Goal: Task Accomplishment & Management: Complete application form

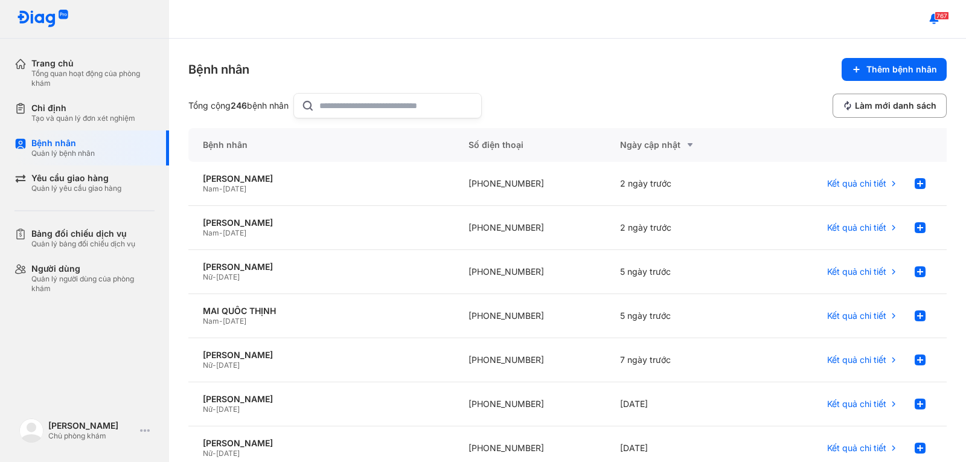
click at [370, 109] on input "text" at bounding box center [396, 106] width 155 height 24
type input "****"
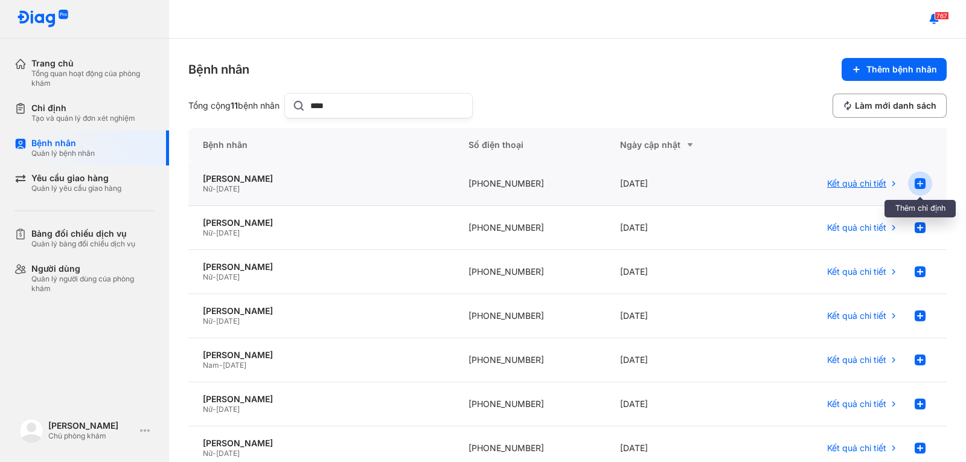
click at [915, 184] on use at bounding box center [920, 183] width 11 height 11
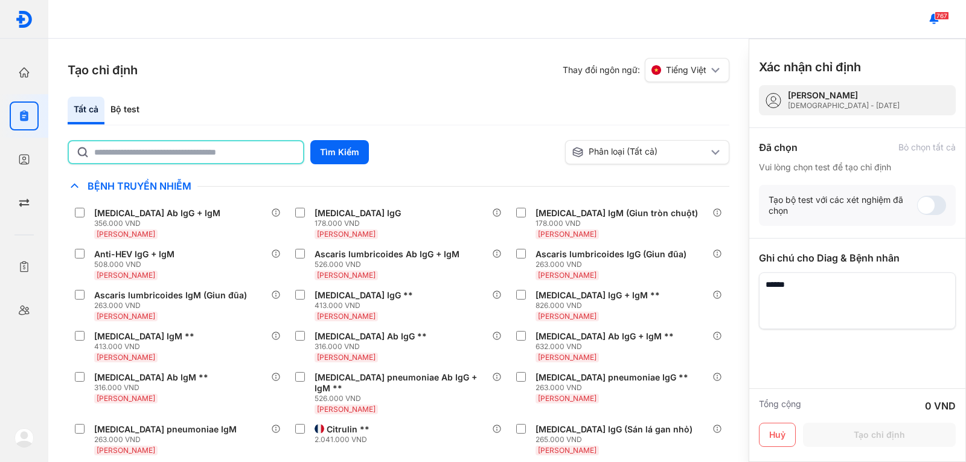
click at [143, 144] on input "text" at bounding box center [195, 152] width 202 height 22
type input "*********"
click at [314, 155] on button "Tìm Kiếm" at bounding box center [339, 152] width 59 height 24
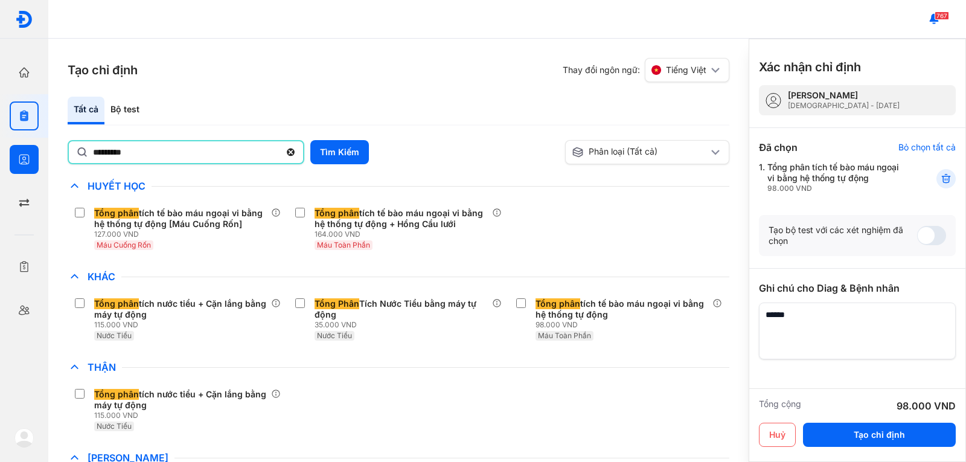
drag, startPoint x: 153, startPoint y: 152, endPoint x: 42, endPoint y: 144, distance: 110.8
click at [42, 144] on div "Trang chủ Tổng quan hoạt động của phòng khám Chỉ định Tạo và quản lý đơn xét ng…" at bounding box center [483, 231] width 966 height 462
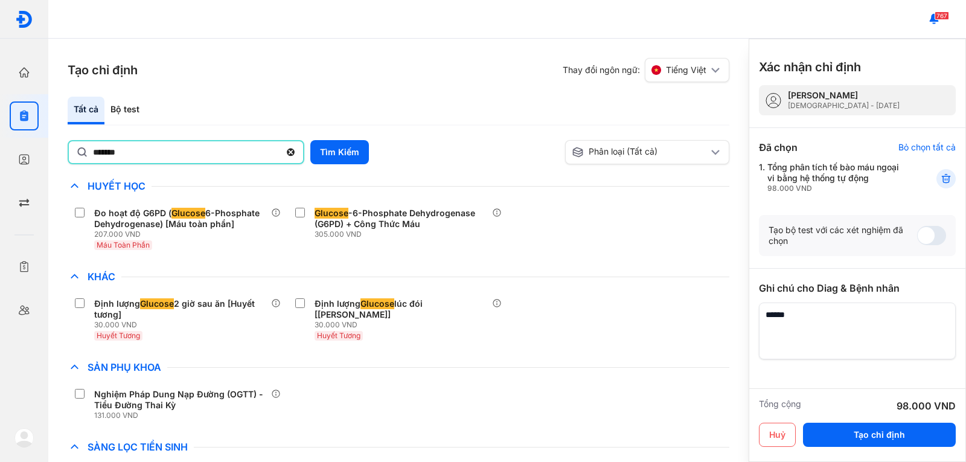
drag, startPoint x: 141, startPoint y: 154, endPoint x: 71, endPoint y: 151, distance: 69.5
click at [71, 151] on div "*******" at bounding box center [186, 152] width 237 height 24
click at [93, 151] on input "*******" at bounding box center [186, 152] width 187 height 22
type input "*"
type input "**********"
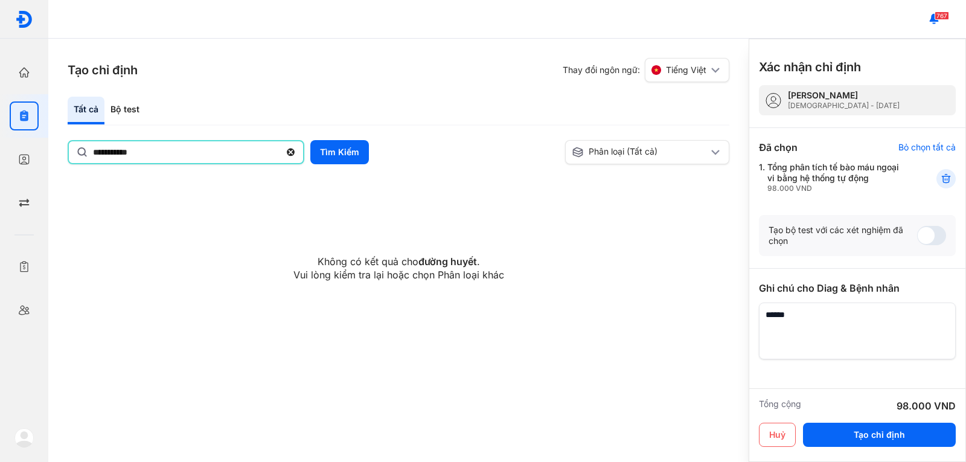
drag, startPoint x: 157, startPoint y: 156, endPoint x: 84, endPoint y: 149, distance: 73.5
click at [84, 149] on div "**********" at bounding box center [186, 152] width 237 height 24
click at [93, 149] on input "**********" at bounding box center [186, 152] width 187 height 22
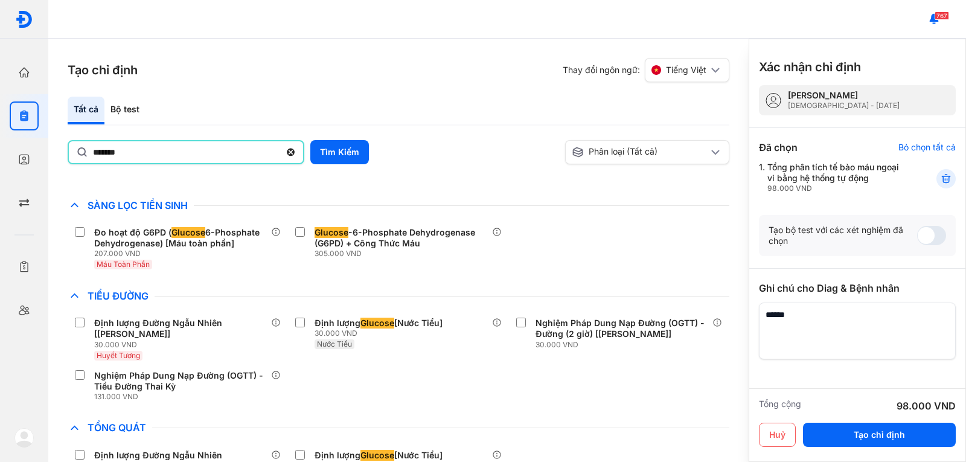
scroll to position [291, 0]
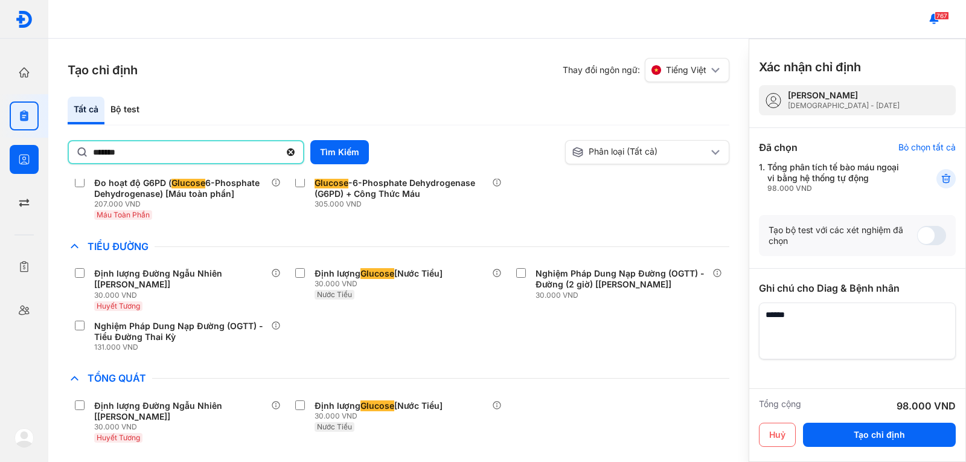
drag, startPoint x: 183, startPoint y: 154, endPoint x: 44, endPoint y: 147, distance: 139.1
click at [44, 147] on div "Trang chủ Tổng quan hoạt động của phòng khám Chỉ định Tạo và quản lý đơn xét ng…" at bounding box center [483, 231] width 966 height 462
type input "**********"
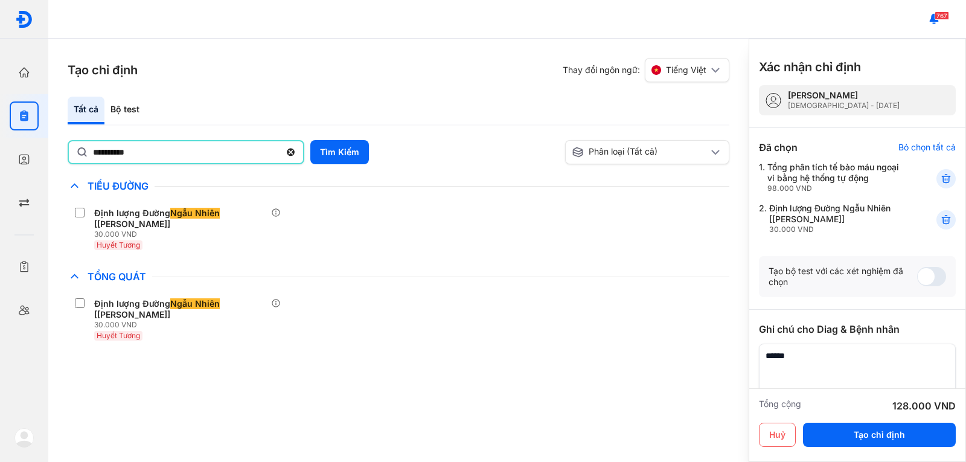
drag, startPoint x: 149, startPoint y: 152, endPoint x: 61, endPoint y: 155, distance: 88.3
click at [61, 155] on div "**********" at bounding box center [398, 250] width 701 height 423
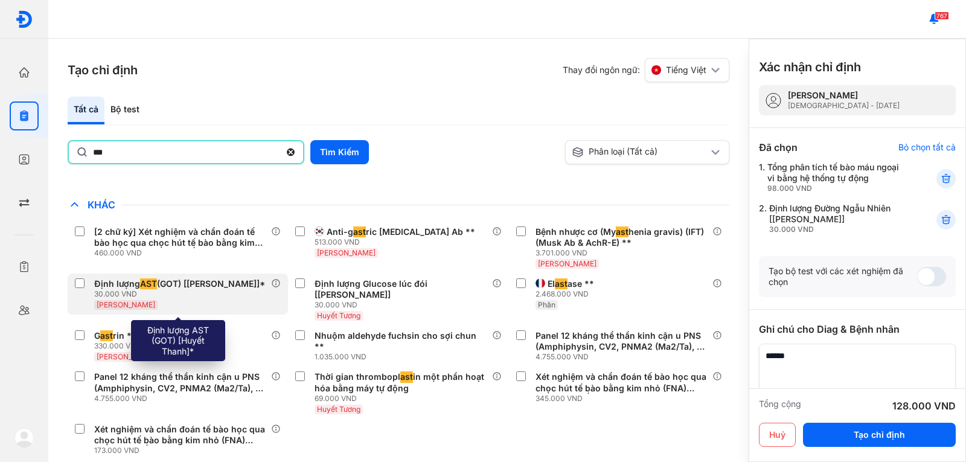
scroll to position [181, 0]
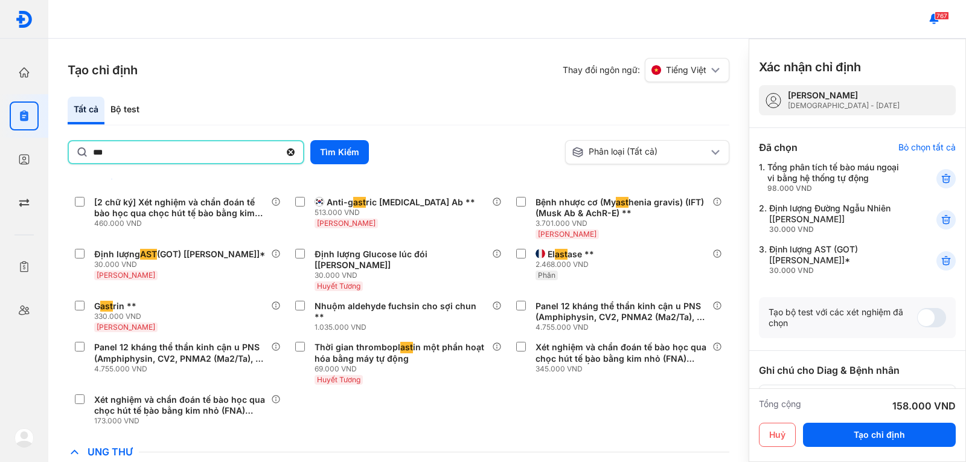
drag, startPoint x: 110, startPoint y: 150, endPoint x: 82, endPoint y: 149, distance: 27.8
click at [82, 149] on div "***" at bounding box center [186, 152] width 237 height 24
click at [93, 149] on input "***" at bounding box center [186, 152] width 187 height 22
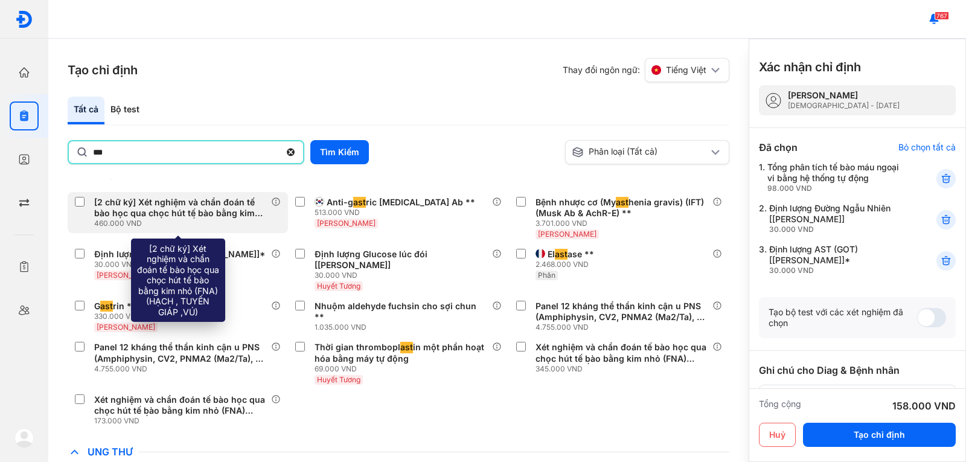
type input "***"
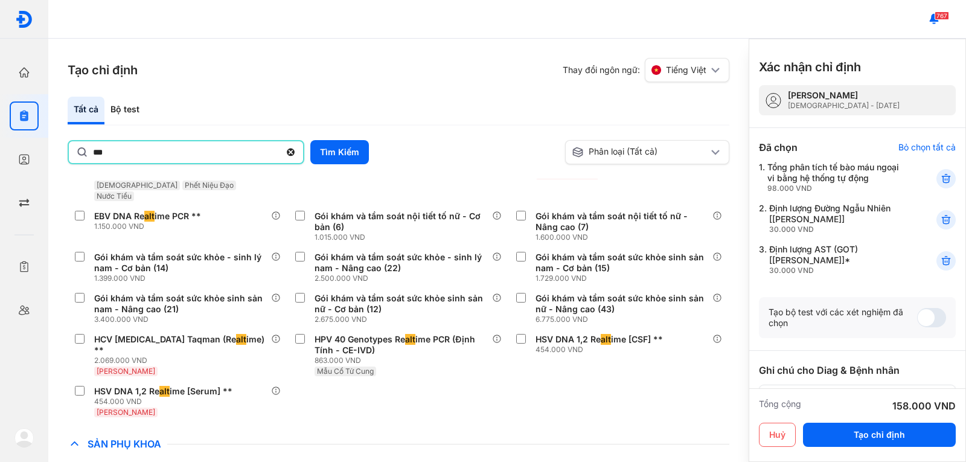
scroll to position [324, 0]
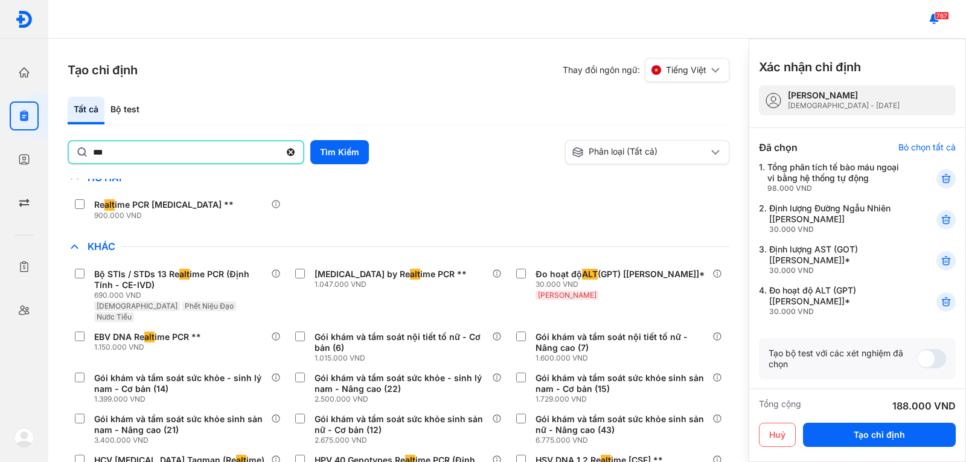
drag, startPoint x: 178, startPoint y: 156, endPoint x: 75, endPoint y: 152, distance: 103.4
click at [75, 152] on div "***" at bounding box center [186, 152] width 237 height 24
click at [93, 152] on input "***" at bounding box center [186, 152] width 187 height 22
click at [146, 153] on input "text" at bounding box center [195, 152] width 202 height 22
type input "****"
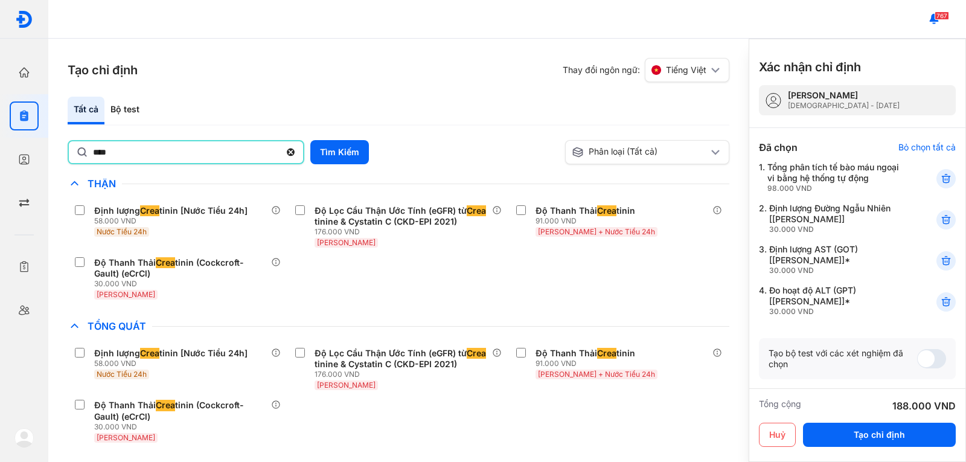
scroll to position [0, 0]
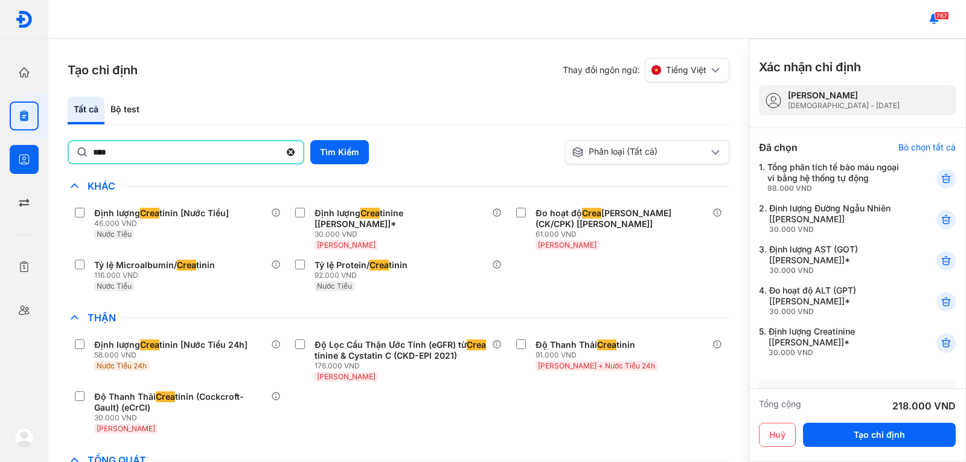
drag, startPoint x: 61, startPoint y: 155, endPoint x: 46, endPoint y: 155, distance: 15.1
click at [46, 155] on div "Trang chủ Tổng quan hoạt động của phòng khám Chỉ định Tạo và quản lý đơn xét ng…" at bounding box center [483, 231] width 966 height 462
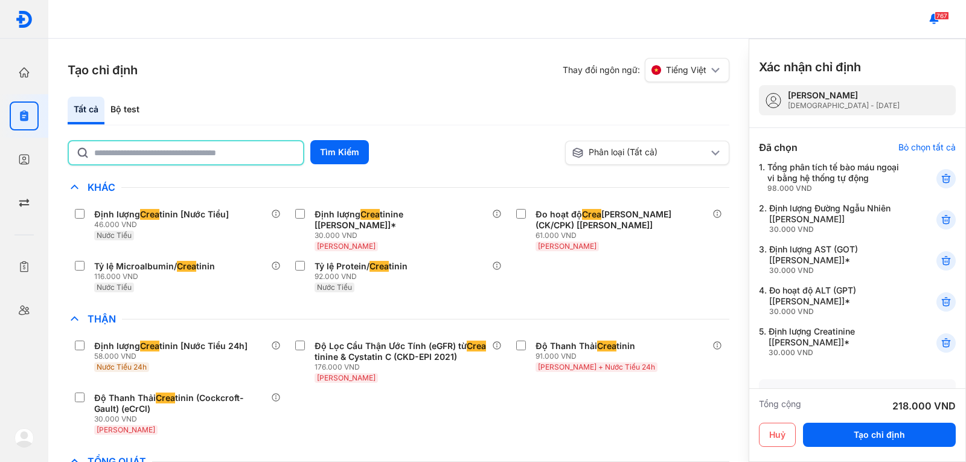
click at [452, 97] on div "Tất cả Bộ test" at bounding box center [399, 111] width 662 height 29
click at [121, 152] on input "text" at bounding box center [195, 152] width 202 height 22
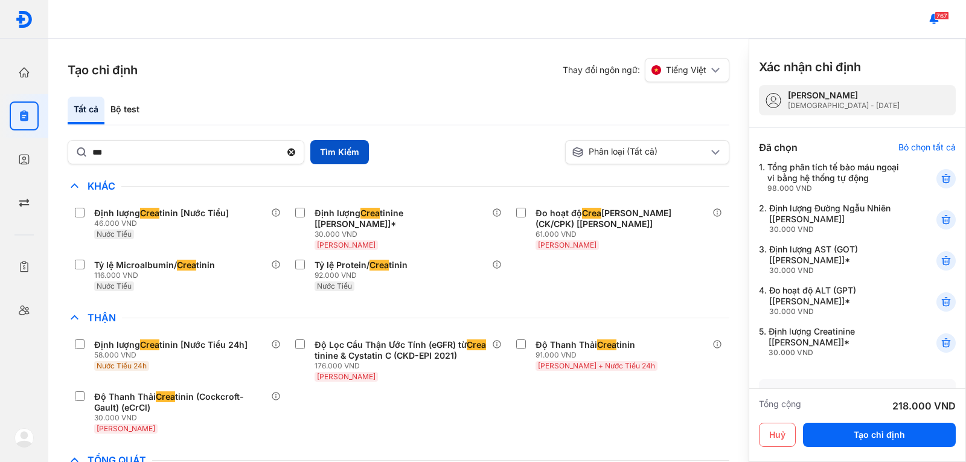
click at [329, 148] on button "Tìm Kiếm" at bounding box center [339, 152] width 59 height 24
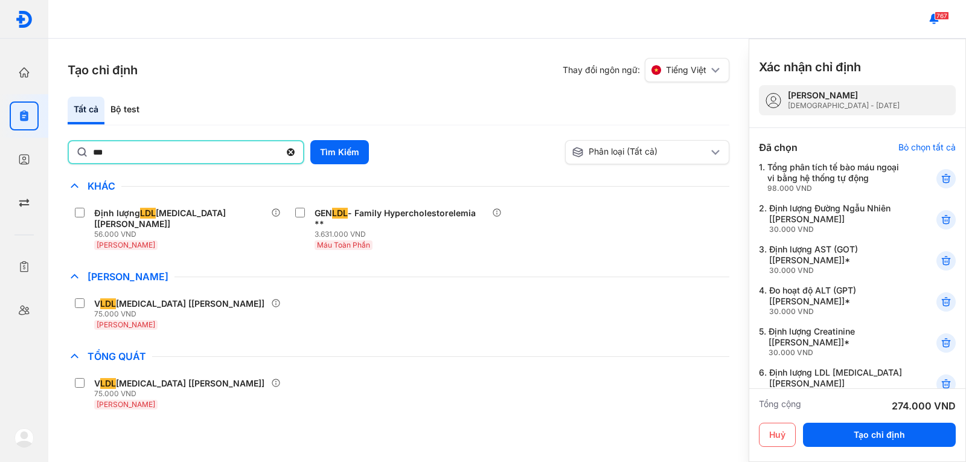
drag, startPoint x: 134, startPoint y: 153, endPoint x: 67, endPoint y: 149, distance: 67.1
click at [67, 149] on div "Tạo chỉ định Thay đổi ngôn ngữ: Tiếng Việt Tất cả Bộ test *** Tìm Kiếm Phân loạ…" at bounding box center [398, 250] width 701 height 423
type input "**********"
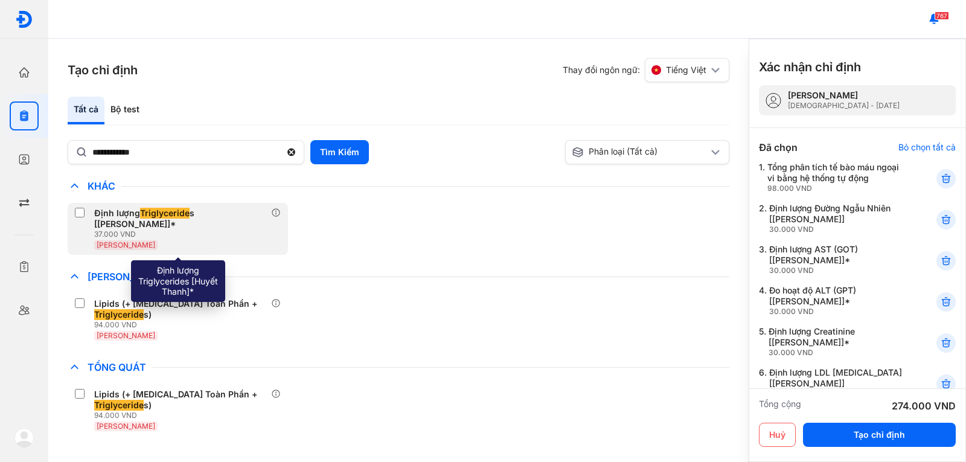
click at [70, 210] on div "Định lượng Triglyceride s [Huyết Thanh]* 37.000 VND Huyết Thanh" at bounding box center [178, 229] width 220 height 52
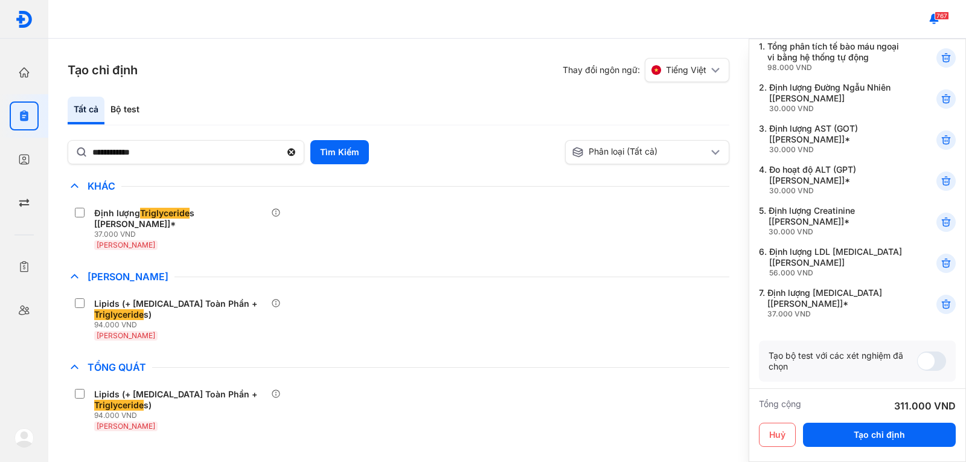
scroll to position [60, 0]
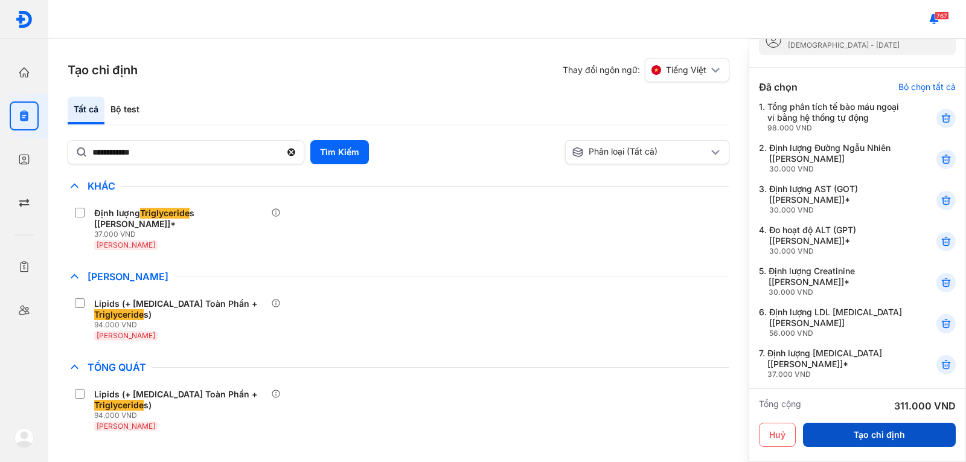
click at [867, 428] on button "Tạo chỉ định" at bounding box center [879, 435] width 153 height 24
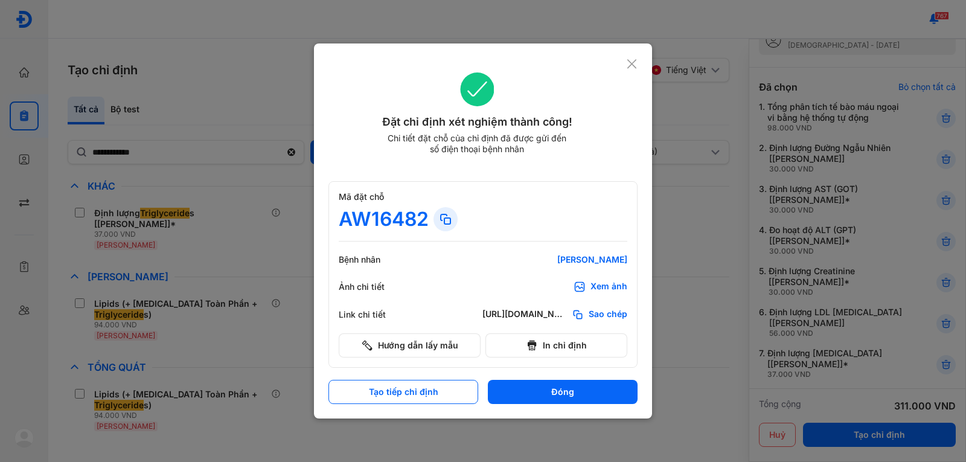
click at [597, 287] on div "Xem ảnh" at bounding box center [609, 287] width 37 height 12
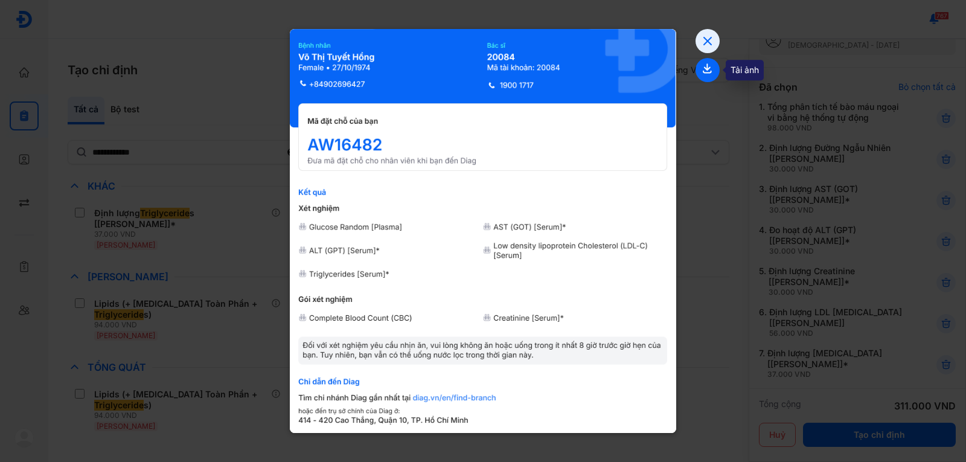
click at [699, 65] on icon at bounding box center [708, 70] width 24 height 24
click at [703, 36] on icon at bounding box center [708, 41] width 24 height 24
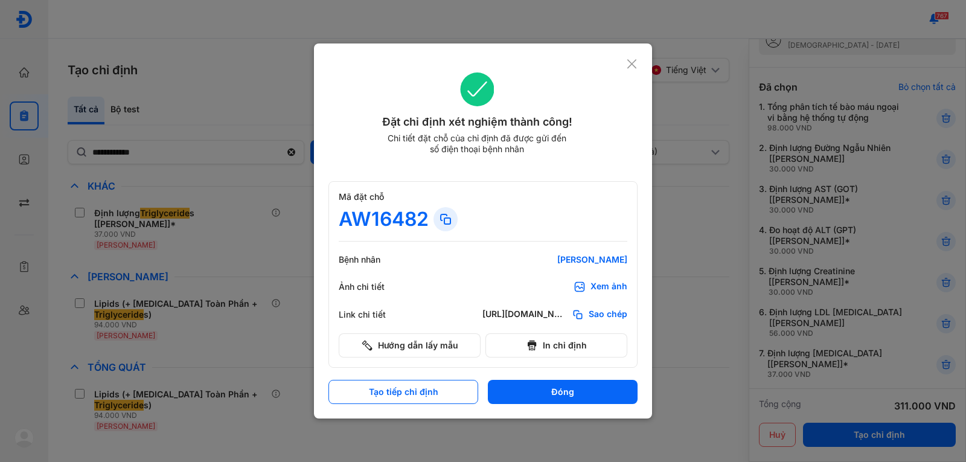
click at [629, 64] on icon at bounding box center [631, 64] width 11 height 12
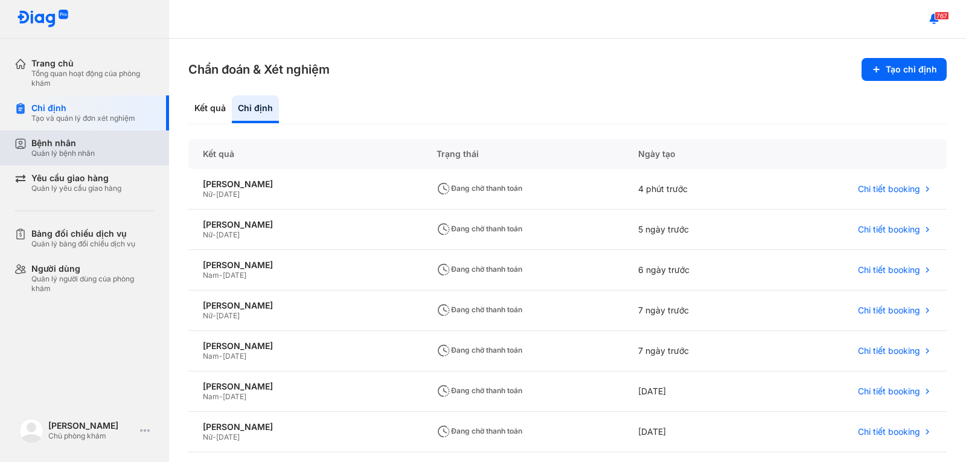
click at [77, 152] on div "Quản lý bệnh nhân" at bounding box center [62, 154] width 63 height 10
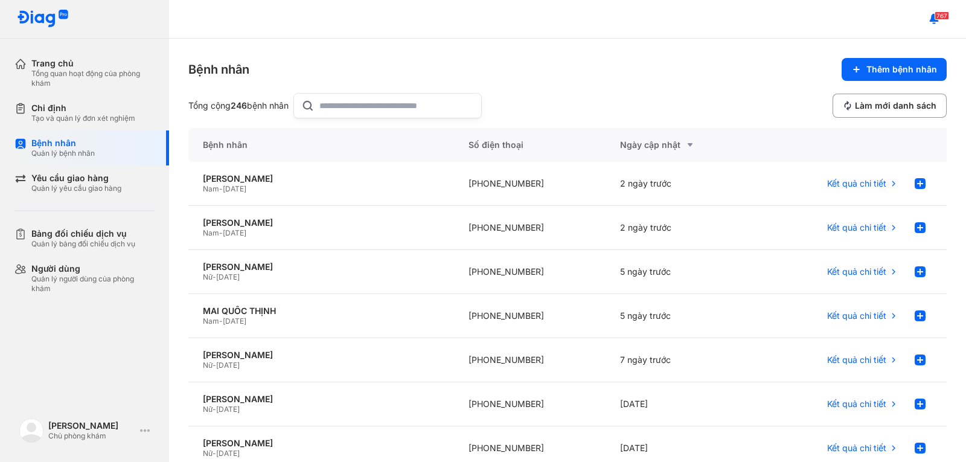
click at [373, 107] on input "text" at bounding box center [396, 106] width 155 height 24
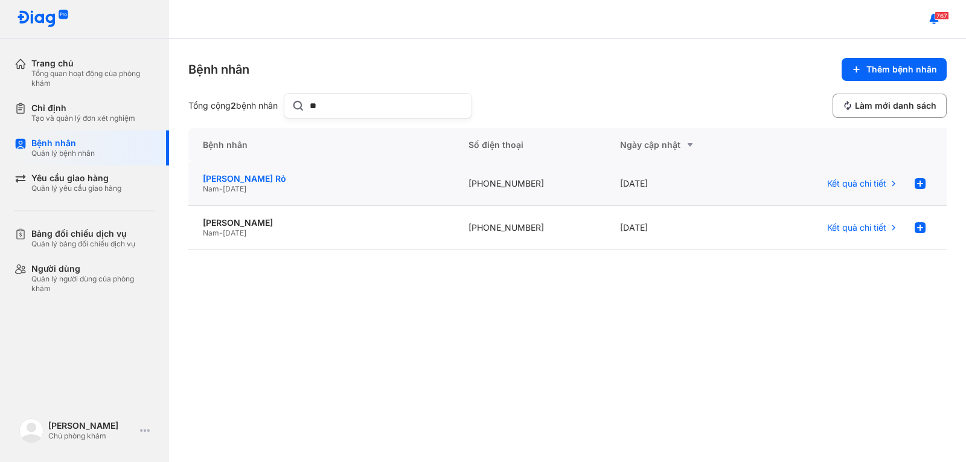
type input "**"
click at [231, 179] on div "Lâm Văn Rỏ" at bounding box center [321, 178] width 237 height 11
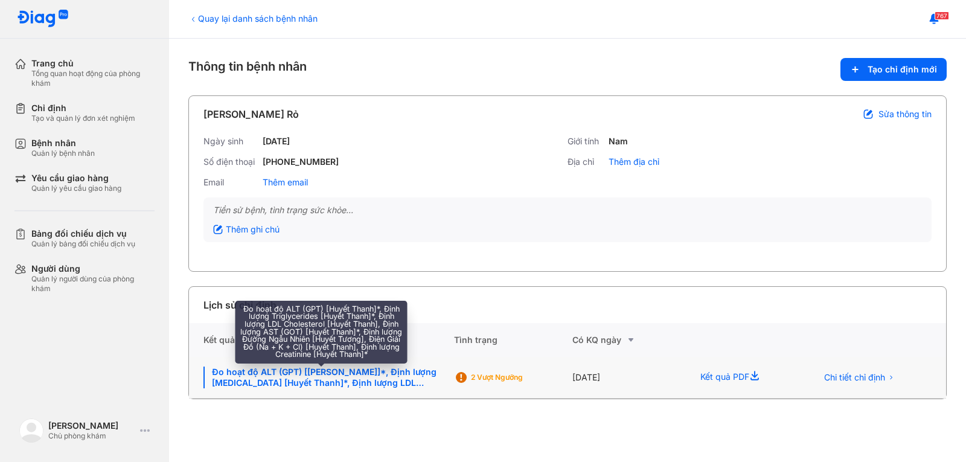
click at [337, 381] on div "Đo hoạt độ ALT (GPT) [Huyết Thanh]*, Định lượng Triglycerides [Huyết Thanh]*, Đ…" at bounding box center [322, 378] width 236 height 22
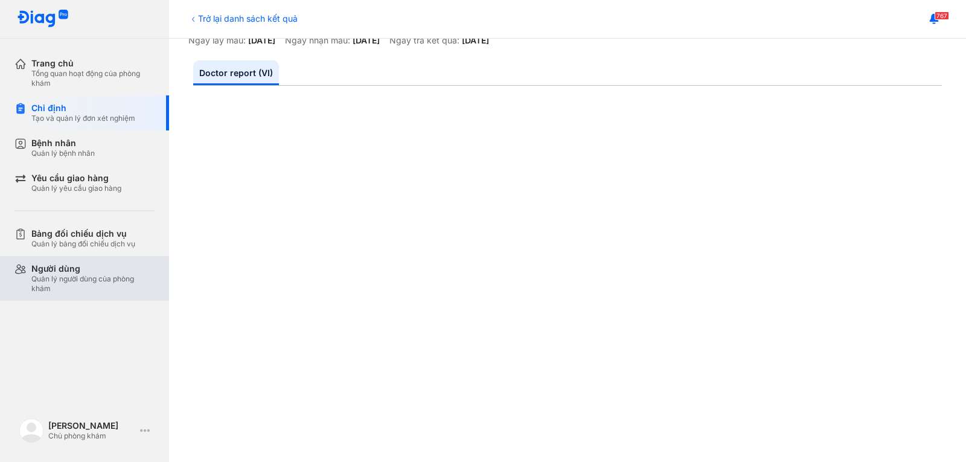
scroll to position [181, 0]
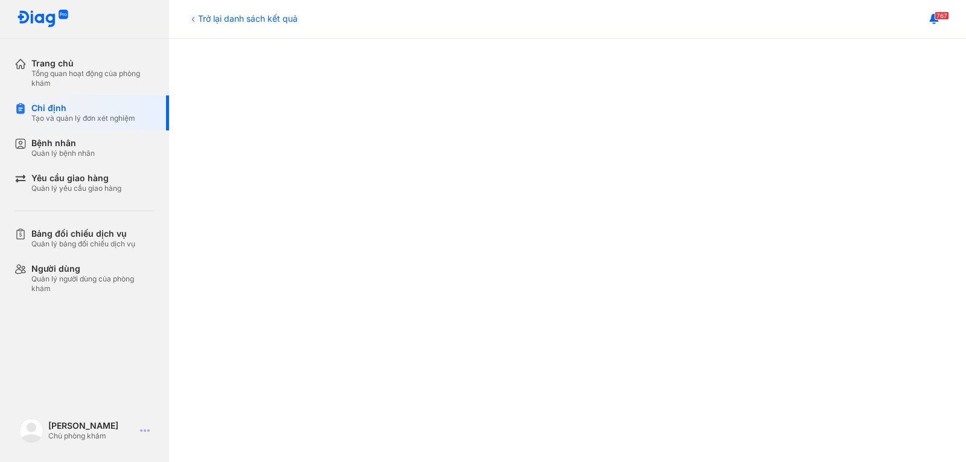
click at [228, 19] on div "Trở lại danh sách kết quả" at bounding box center [242, 18] width 109 height 13
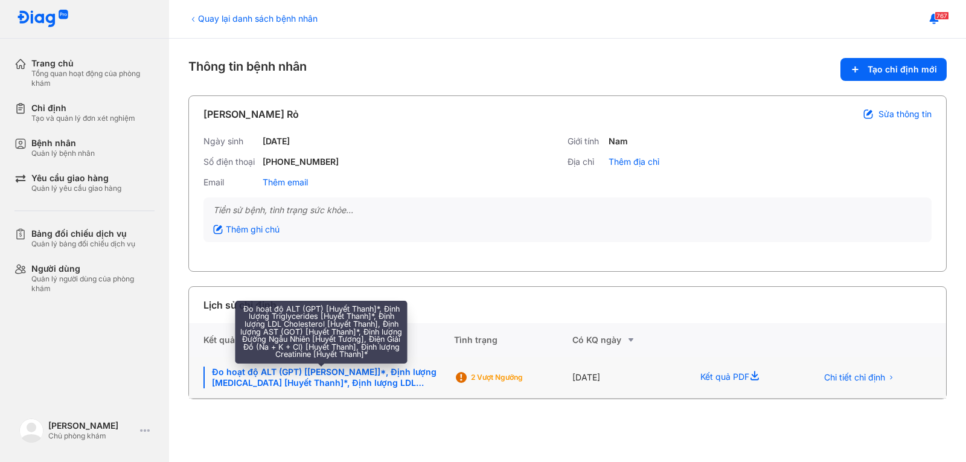
click at [278, 380] on div "Đo hoạt độ ALT (GPT) [[PERSON_NAME]]*, Định lượng [MEDICAL_DATA] [Huyết Thanh]*…" at bounding box center [322, 378] width 236 height 22
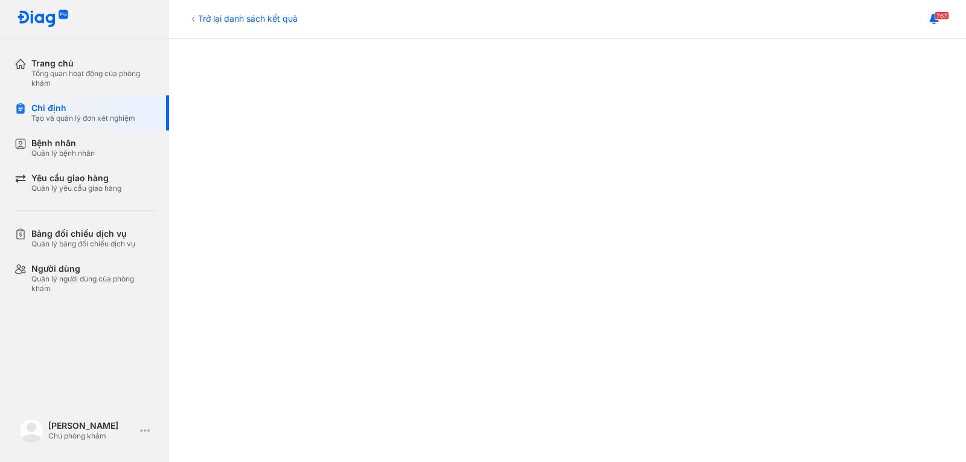
scroll to position [242, 0]
click at [91, 161] on div "Bệnh nhân Quản lý bệnh nhân" at bounding box center [91, 147] width 155 height 35
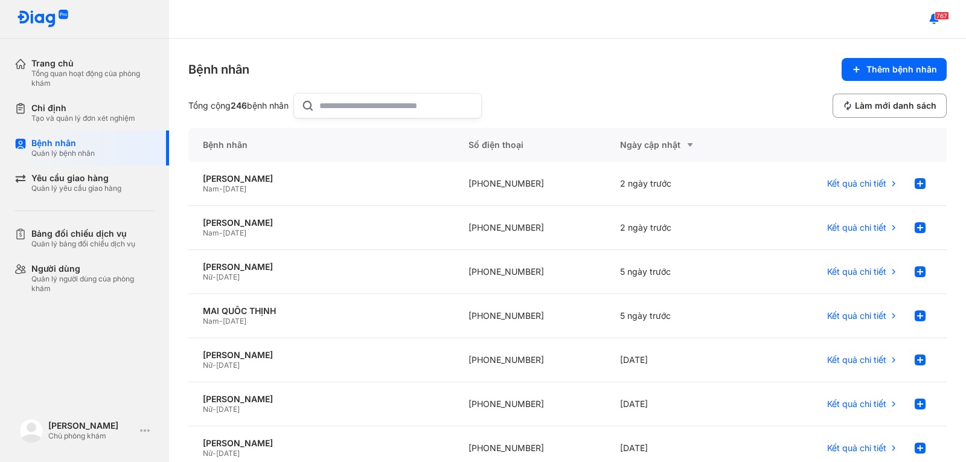
click at [365, 101] on input "text" at bounding box center [396, 106] width 155 height 24
type input "***"
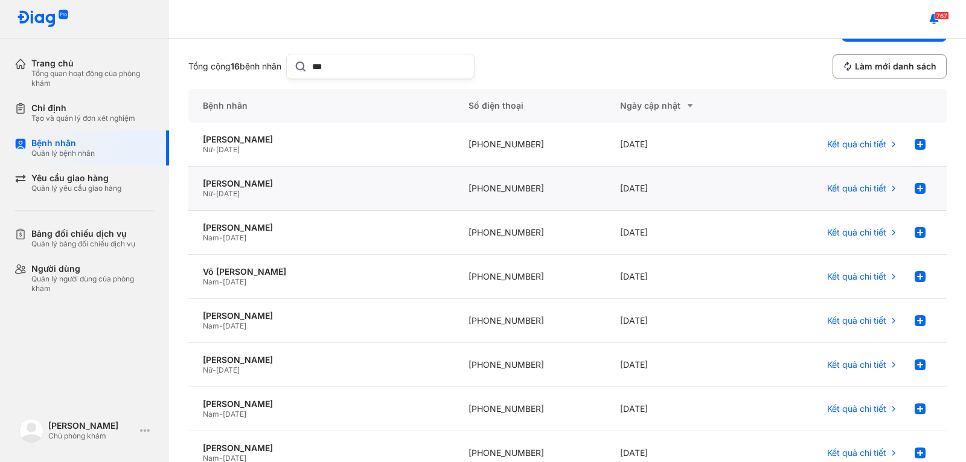
scroll to position [60, 0]
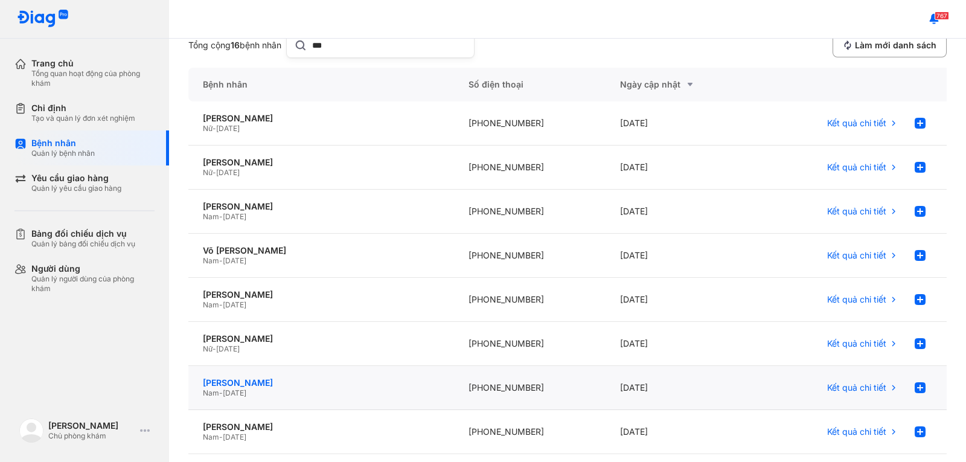
click at [240, 381] on div "[PERSON_NAME]" at bounding box center [321, 382] width 237 height 11
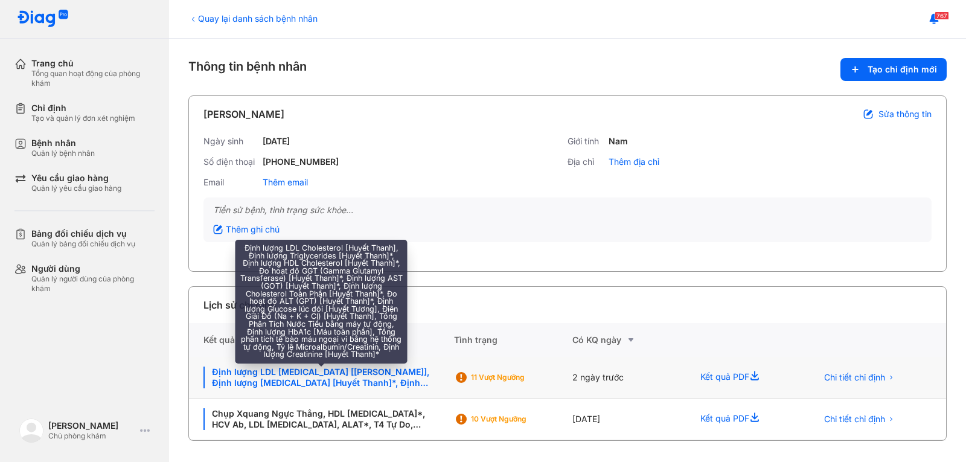
click at [348, 373] on div "Định lượng LDL Cholesterol [Huyết Thanh], Định lượng Triglycerides [Huyết Thanh…" at bounding box center [322, 378] width 236 height 22
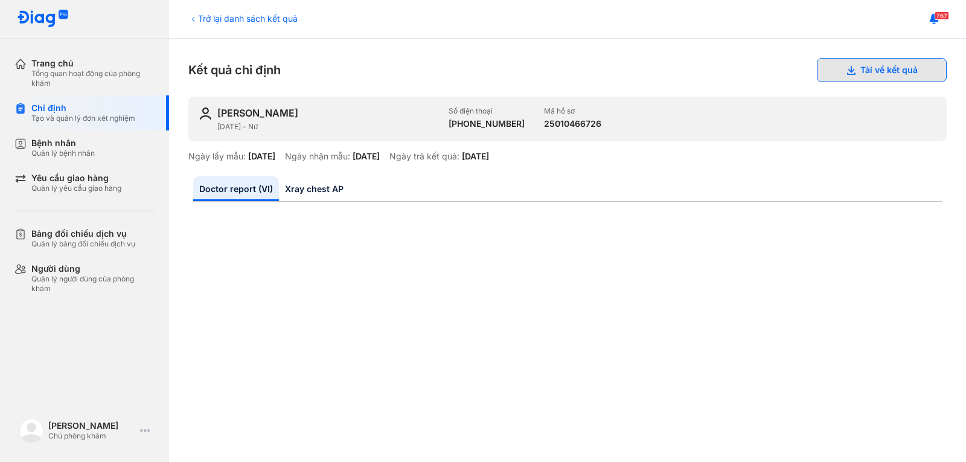
click at [846, 65] on icon at bounding box center [851, 70] width 10 height 10
click at [324, 185] on link "Xray chest AP" at bounding box center [314, 188] width 71 height 25
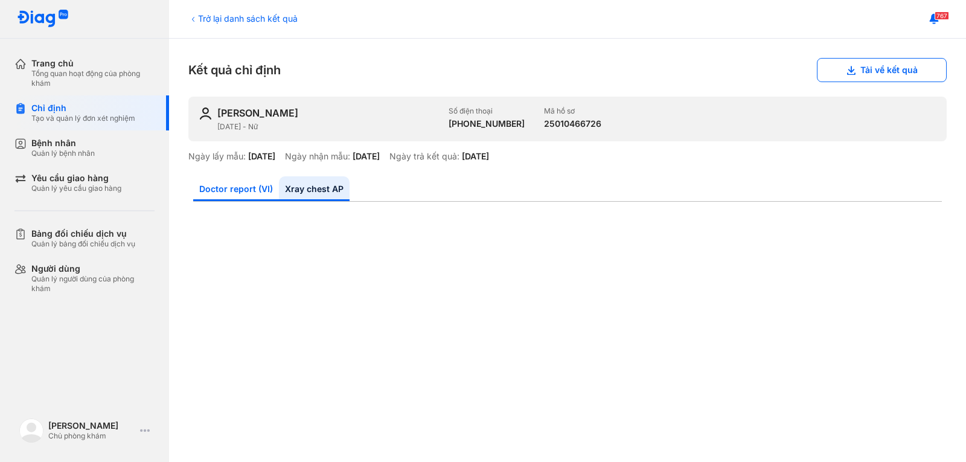
click at [252, 196] on link "Doctor report (VI)" at bounding box center [236, 188] width 86 height 25
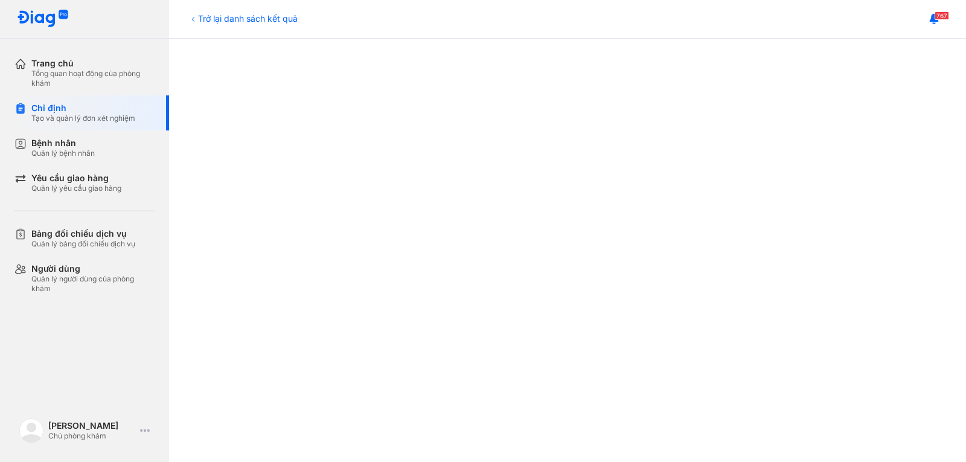
click at [240, 16] on div "Trở lại danh sách kết quả" at bounding box center [242, 18] width 109 height 13
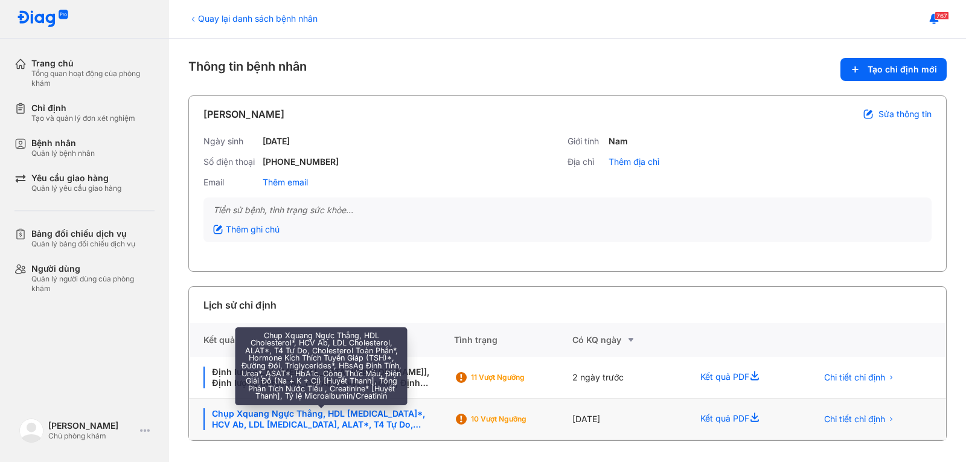
click at [287, 413] on div "Chụp Xquang Ngực Thẳng, HDL Cholesterol*, HCV Ab, LDL Cholesterol, ALAT*, T4 Tự…" at bounding box center [322, 419] width 236 height 22
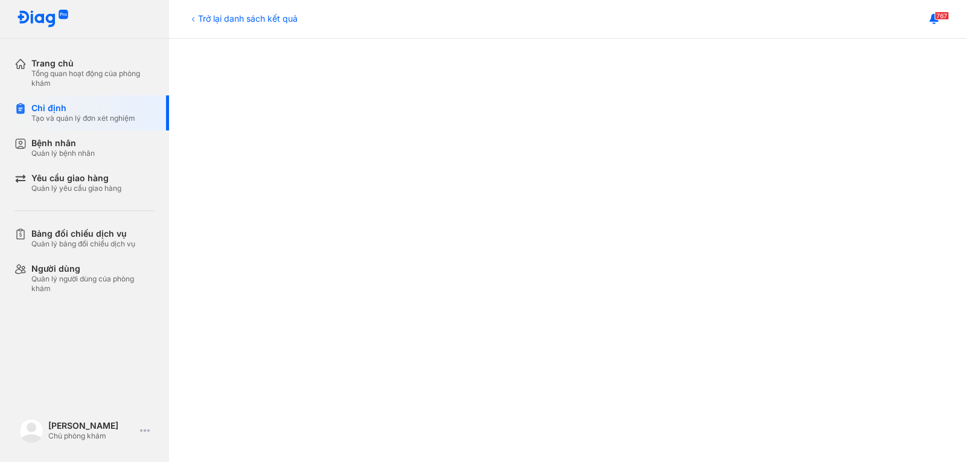
scroll to position [302, 0]
click at [240, 17] on div "Trở lại danh sách kết quả" at bounding box center [242, 18] width 109 height 13
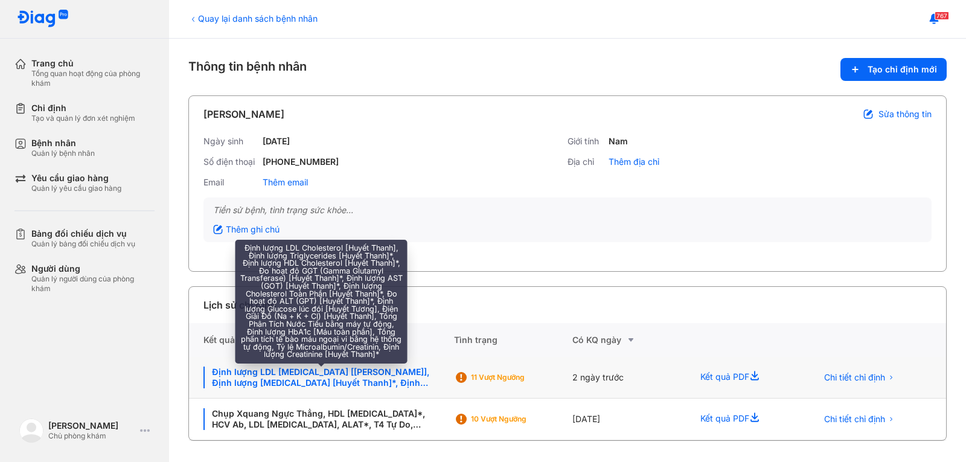
click at [273, 380] on div "Định lượng LDL Cholesterol [Huyết Thanh], Định lượng Triglycerides [Huyết Thanh…" at bounding box center [322, 378] width 236 height 22
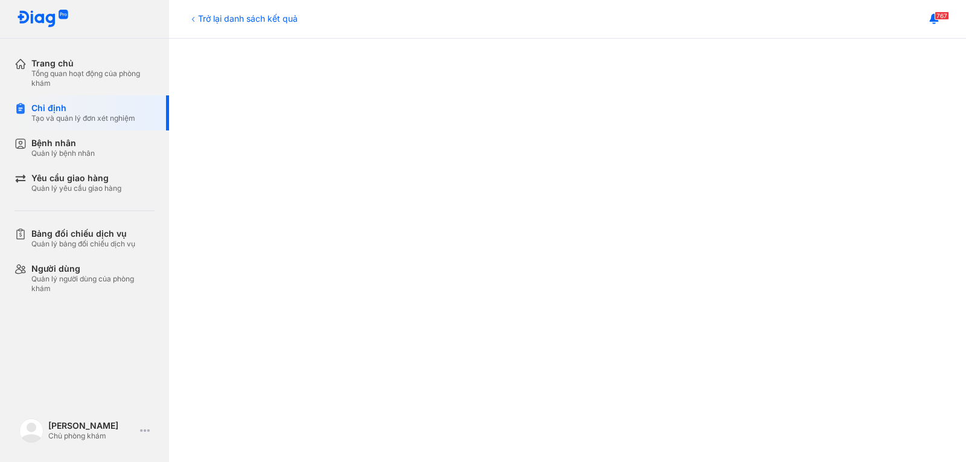
scroll to position [302, 0]
click at [247, 18] on div "Trở lại danh sách kết quả" at bounding box center [242, 18] width 109 height 13
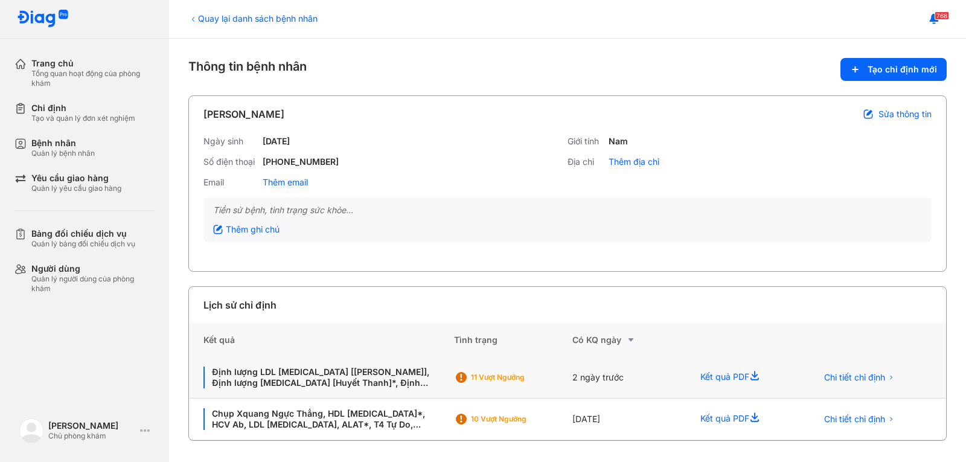
click at [299, 366] on div "Định lượng LDL [MEDICAL_DATA] [[PERSON_NAME]], Định lượng [MEDICAL_DATA] [Huyết…" at bounding box center [321, 378] width 265 height 42
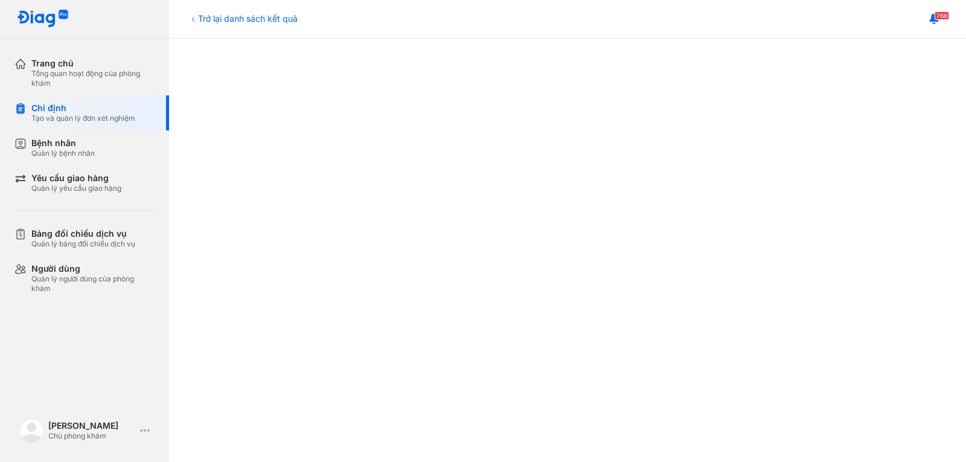
scroll to position [302, 0]
click at [223, 24] on div "Trở lại danh sách kết quả" at bounding box center [242, 18] width 109 height 13
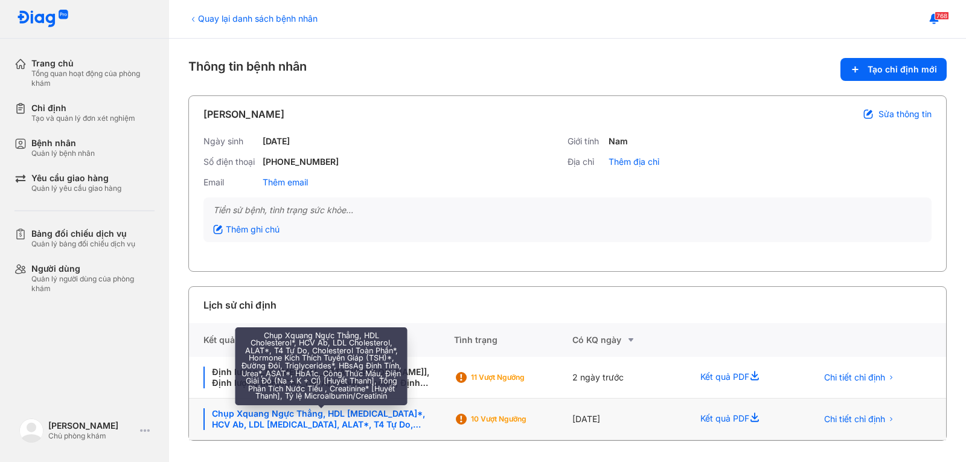
click at [297, 417] on div "Chụp Xquang Ngực Thẳng, HDL Cholesterol*, HCV Ab, LDL Cholesterol, ALAT*, T4 Tự…" at bounding box center [322, 419] width 236 height 22
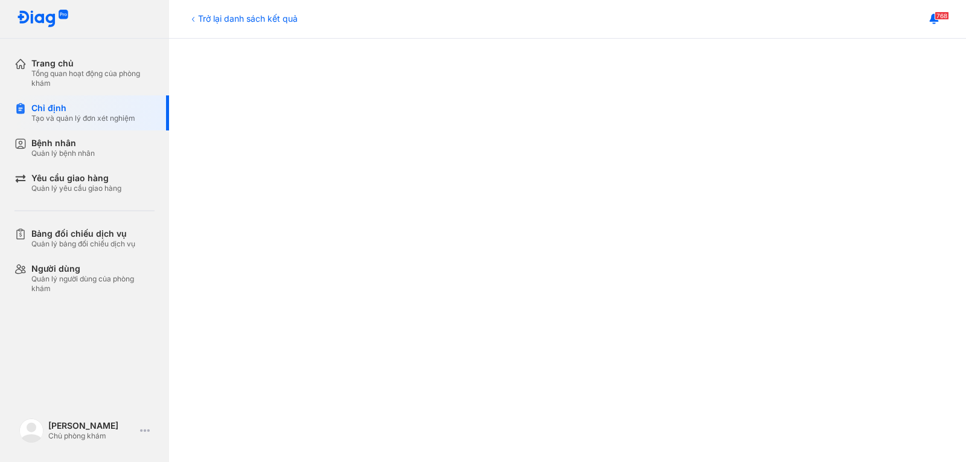
scroll to position [302, 0]
click at [239, 12] on div "Trở lại danh sách kết quả" at bounding box center [242, 18] width 109 height 13
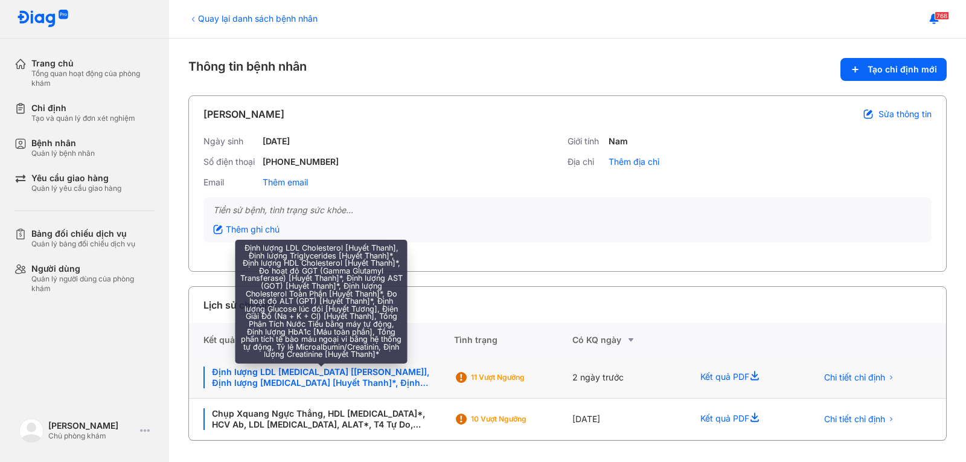
click at [286, 386] on div "Định lượng LDL [MEDICAL_DATA] [[PERSON_NAME]], Định lượng [MEDICAL_DATA] [Huyết…" at bounding box center [322, 378] width 236 height 22
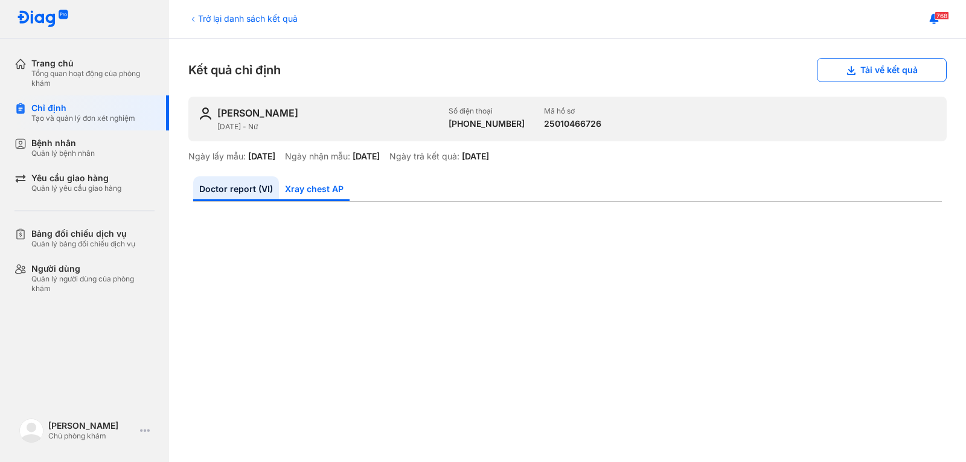
click at [301, 188] on link "Xray chest AP" at bounding box center [314, 188] width 71 height 25
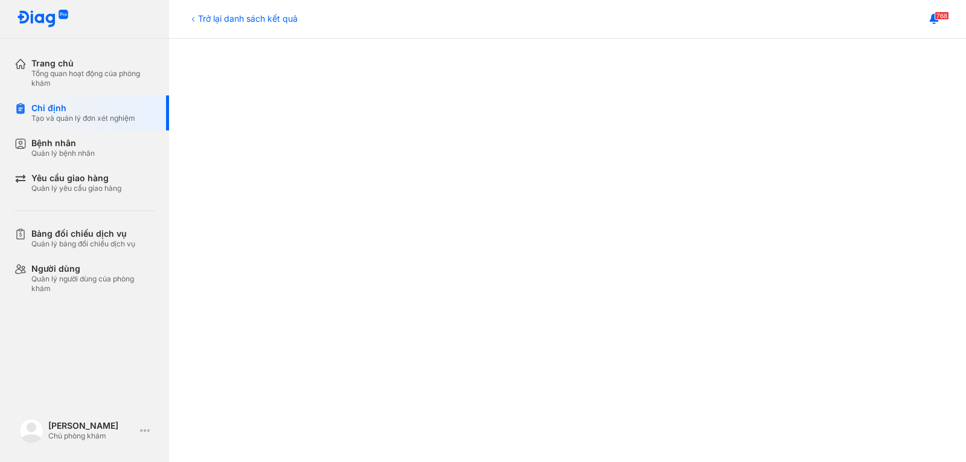
scroll to position [362, 0]
click at [208, 19] on div "Trở lại danh sách kết quả" at bounding box center [242, 18] width 109 height 13
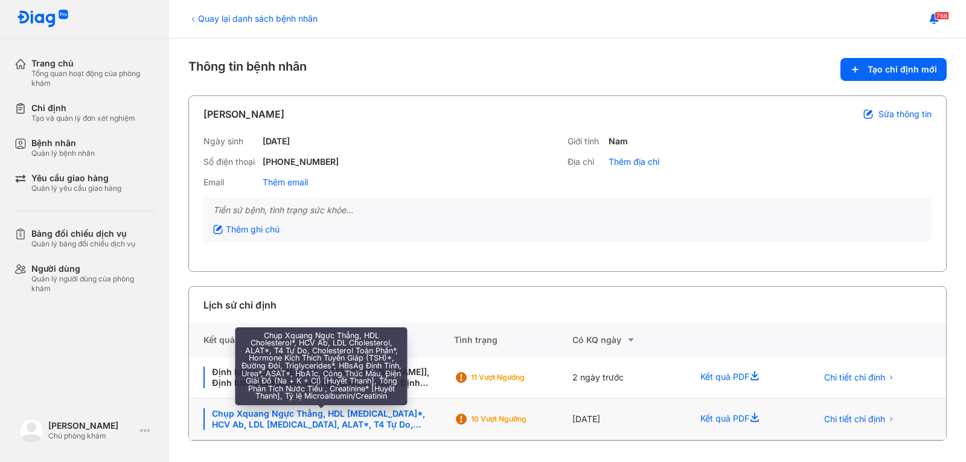
click at [280, 420] on div "Chụp Xquang Ngực Thẳng, HDL [MEDICAL_DATA]*, HCV Ab, LDL [MEDICAL_DATA], ALAT*,…" at bounding box center [322, 419] width 236 height 22
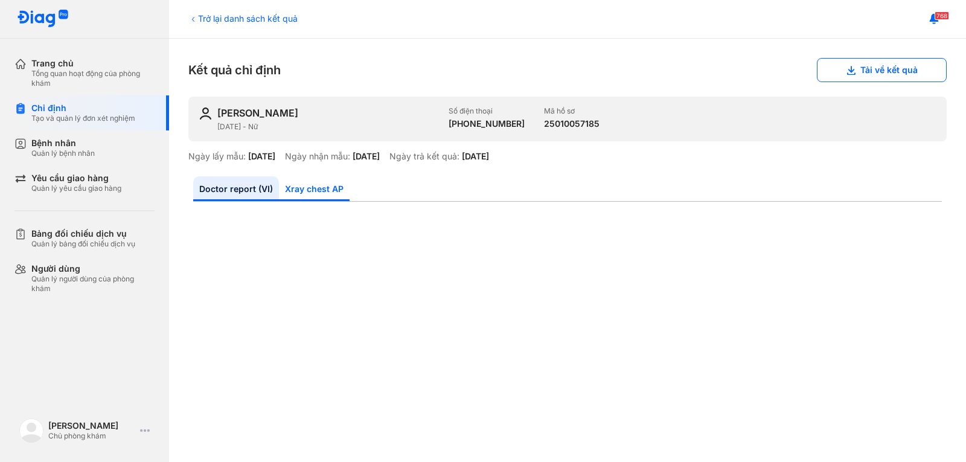
click at [326, 182] on link "Xray chest AP" at bounding box center [314, 188] width 71 height 25
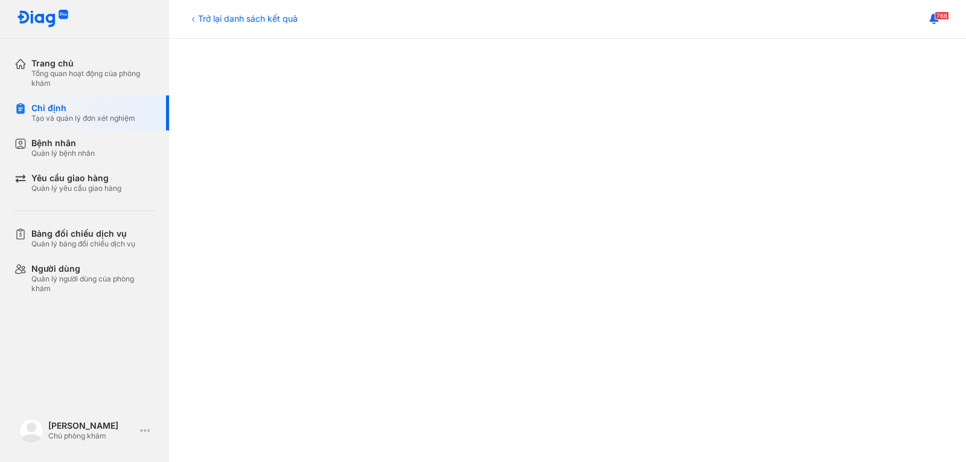
scroll to position [362, 0]
click at [217, 18] on div "Trở lại danh sách kết quả" at bounding box center [242, 18] width 109 height 13
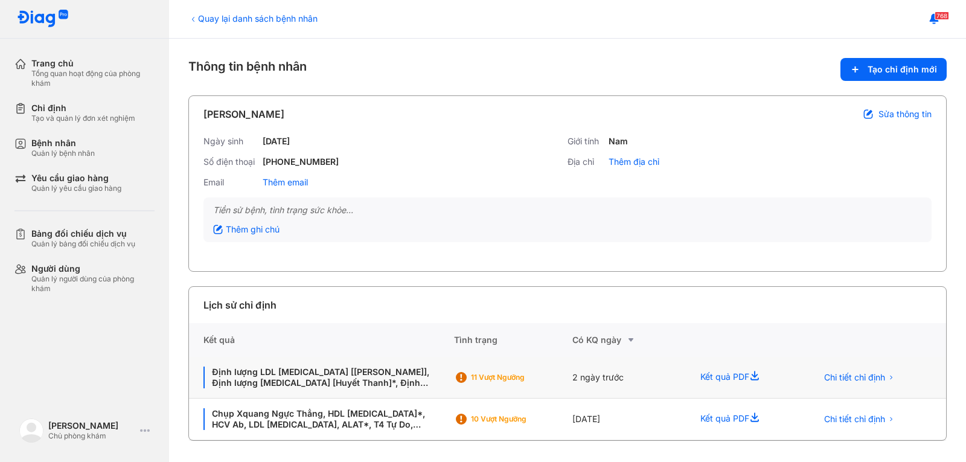
click at [306, 366] on div "Định lượng LDL Cholesterol [Huyết Thanh], Định lượng Triglycerides [Huyết Thanh…" at bounding box center [321, 378] width 265 height 42
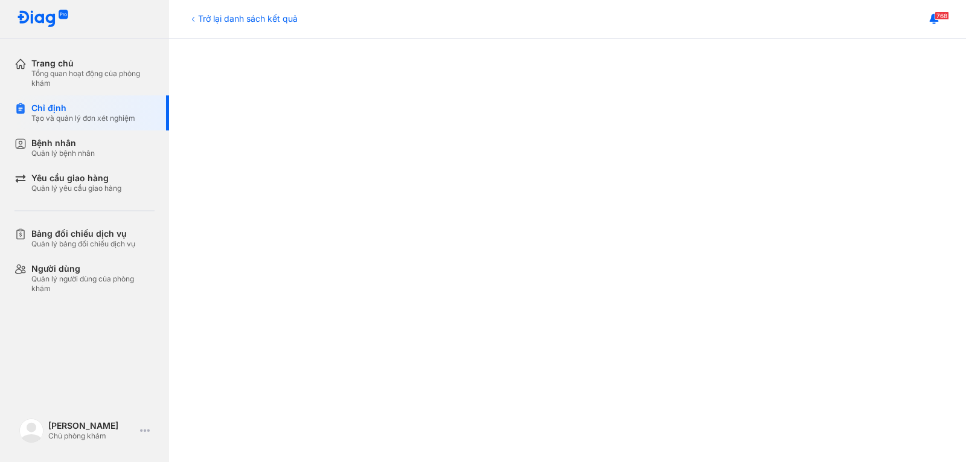
scroll to position [302, 0]
click at [226, 16] on div "Trở lại danh sách kết quả" at bounding box center [242, 18] width 109 height 13
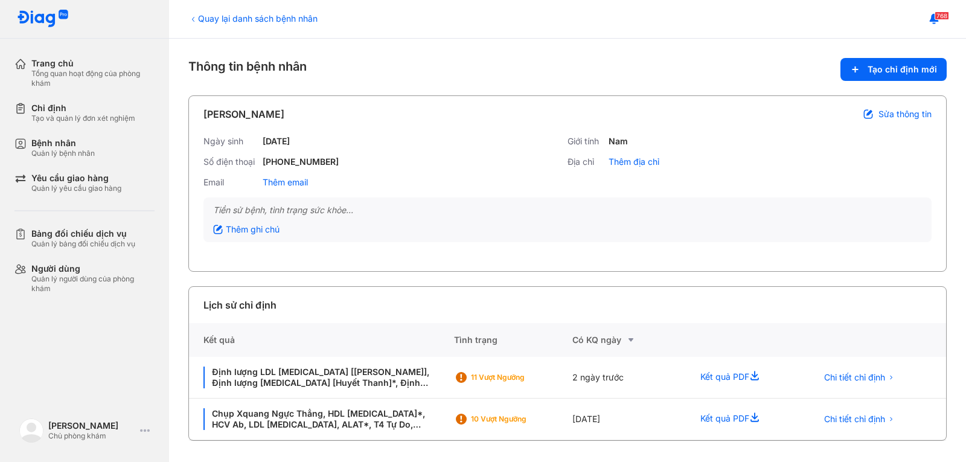
click at [889, 82] on div "Quay lại danh sách bệnh nhân Thông tin bệnh nhân Tạo chỉ định mới LÊ THỊ PHÚ Sử…" at bounding box center [567, 250] width 797 height 423
click at [885, 76] on button "Tạo chỉ định mới" at bounding box center [894, 69] width 106 height 23
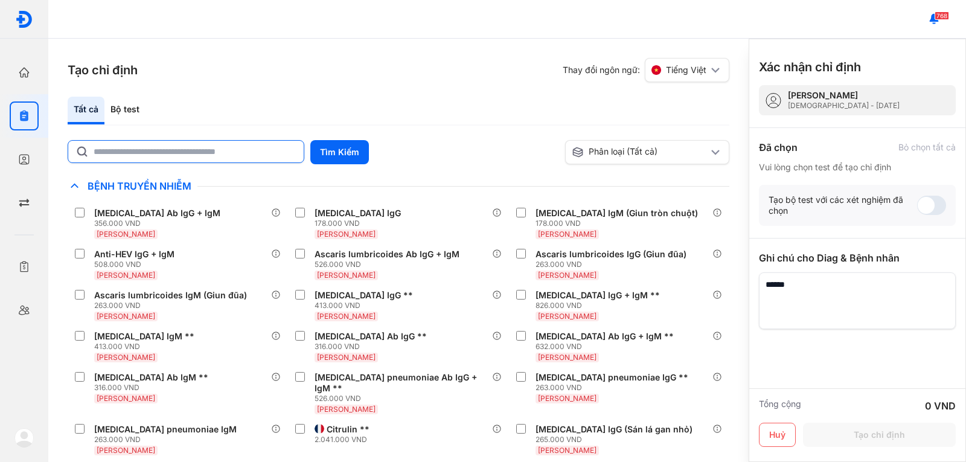
click at [226, 154] on input "text" at bounding box center [195, 152] width 203 height 22
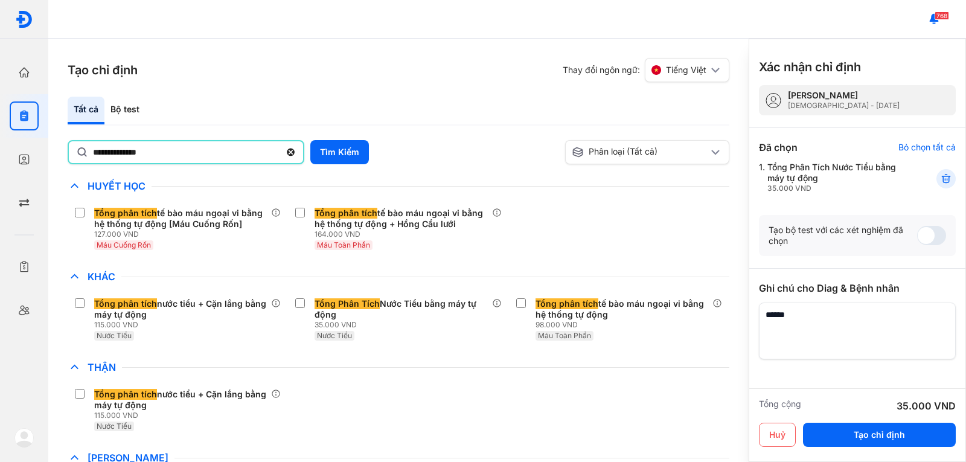
drag, startPoint x: 153, startPoint y: 154, endPoint x: 53, endPoint y: 146, distance: 100.6
click at [53, 146] on div "**********" at bounding box center [398, 250] width 701 height 423
type input "********"
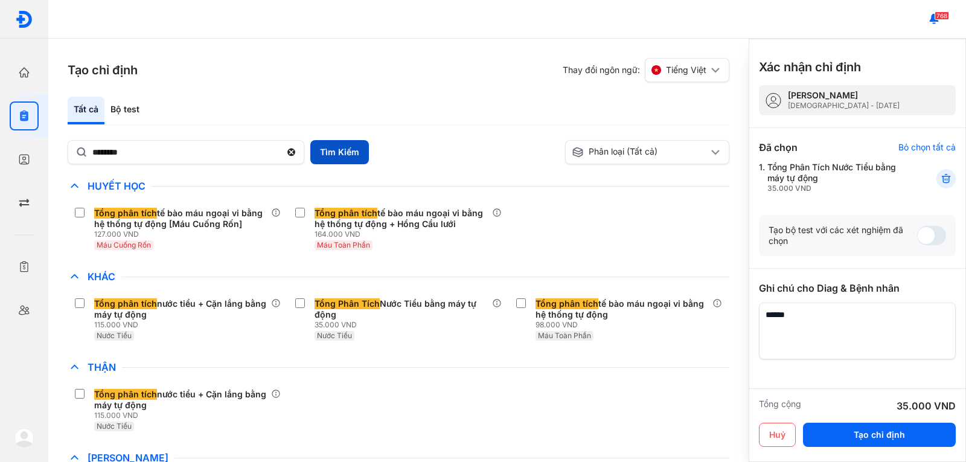
click at [342, 150] on button "Tìm Kiếm" at bounding box center [339, 152] width 59 height 24
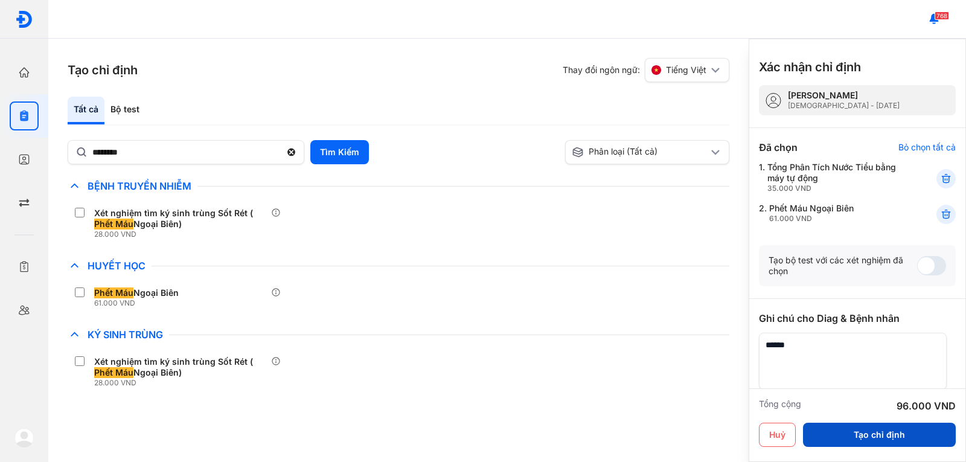
click at [861, 434] on button "Tạo chỉ định" at bounding box center [879, 435] width 153 height 24
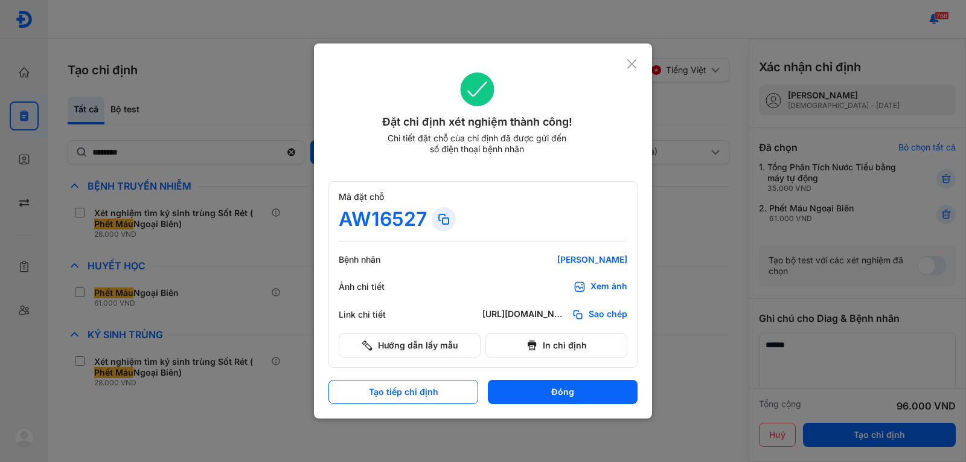
click at [606, 289] on div "Xem ảnh" at bounding box center [609, 287] width 37 height 12
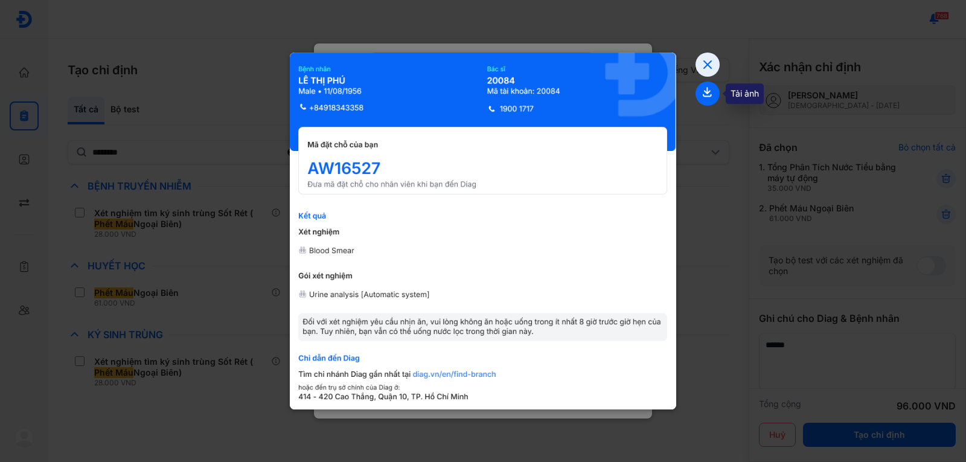
click at [705, 95] on icon at bounding box center [708, 94] width 24 height 24
click at [706, 54] on icon at bounding box center [708, 65] width 24 height 24
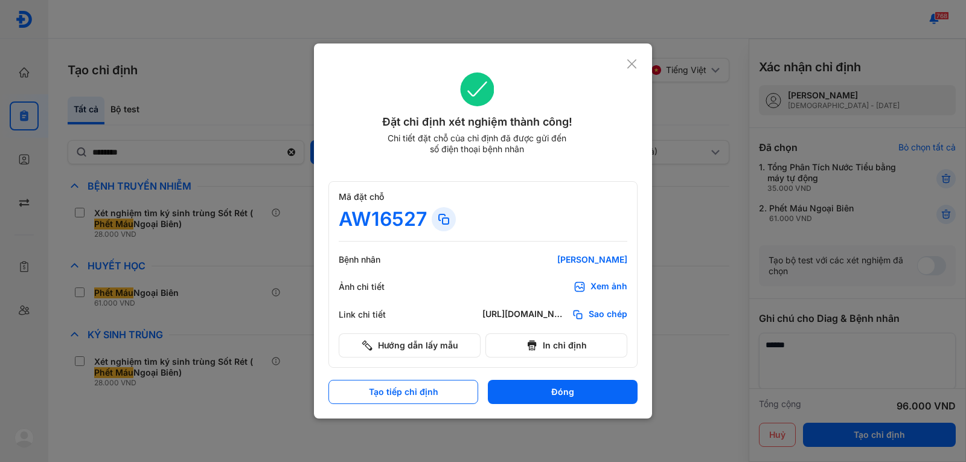
click at [631, 66] on icon at bounding box center [631, 64] width 11 height 12
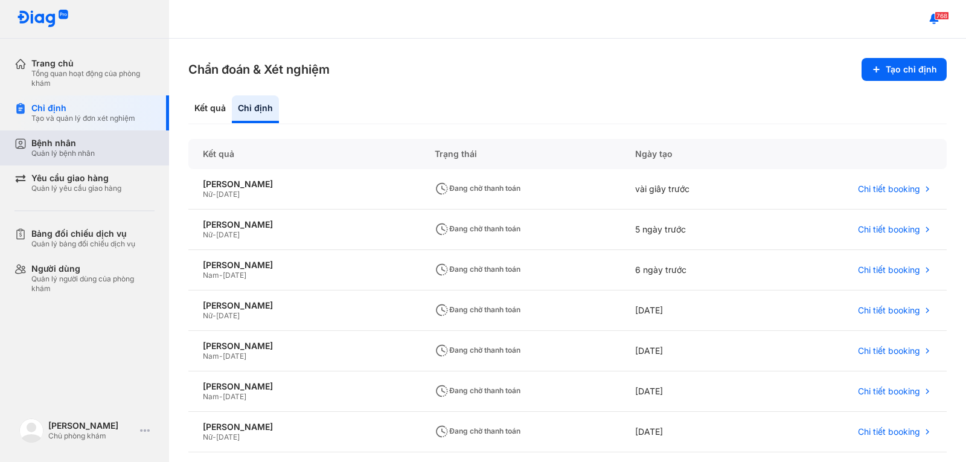
click at [53, 141] on div "Bệnh nhân" at bounding box center [62, 143] width 63 height 11
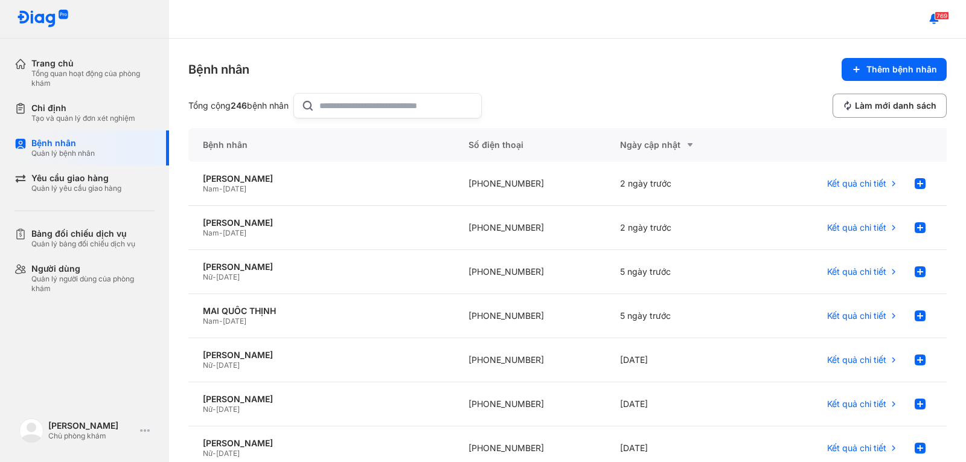
click at [344, 89] on div "Bệnh nhân Thêm bệnh nhân Tổng cộng 246 bệnh nhân Làm mới danh sách" at bounding box center [567, 88] width 759 height 60
click at [362, 95] on input "text" at bounding box center [396, 106] width 155 height 24
type input "****"
click at [233, 176] on div "Võ Thị Tuyết Hồng" at bounding box center [321, 178] width 237 height 11
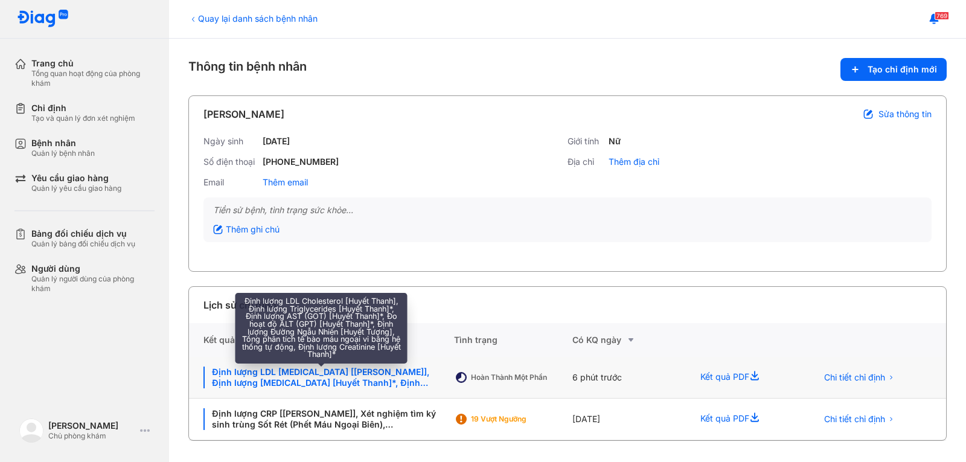
click at [311, 377] on div "Định lượng LDL Cholesterol [Huyết Thanh], Định lượng Triglycerides [Huyết Thanh…" at bounding box center [322, 378] width 236 height 22
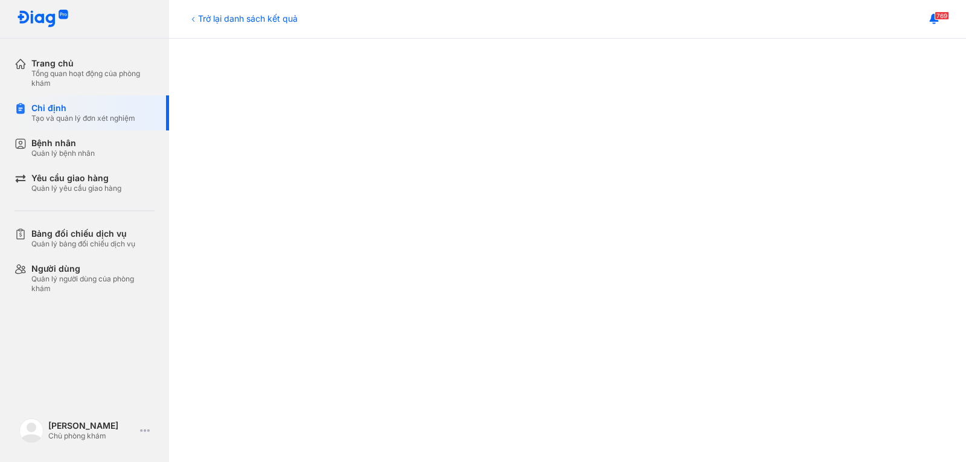
scroll to position [302, 0]
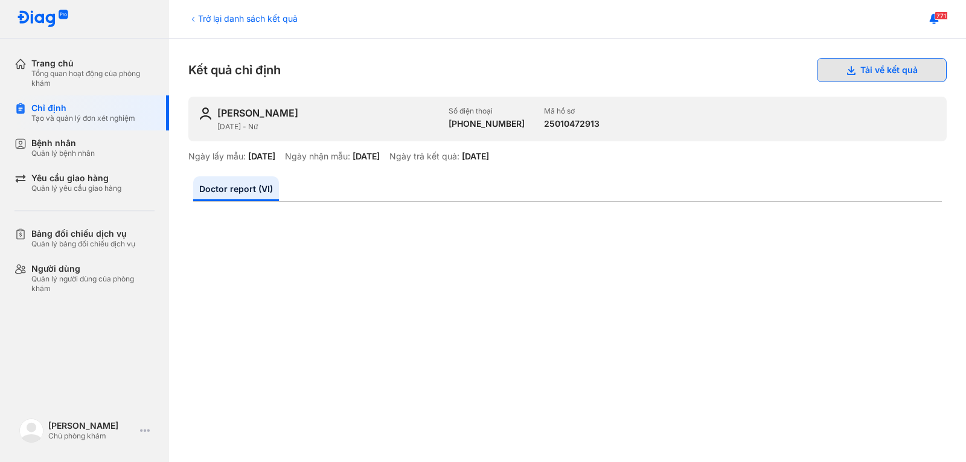
click at [872, 74] on button "Tải về kết quả" at bounding box center [882, 70] width 130 height 24
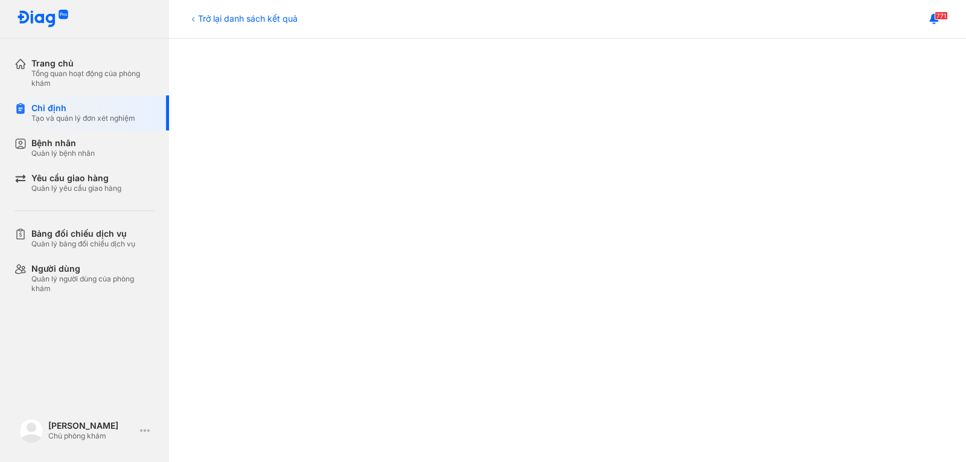
scroll to position [544, 0]
